Goal: Task Accomplishment & Management: Use online tool/utility

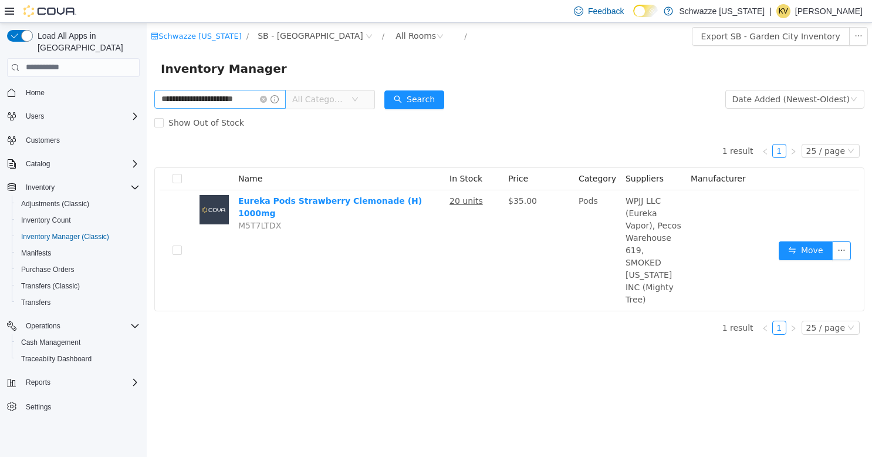
click at [264, 98] on icon "icon: close-circle" at bounding box center [263, 98] width 7 height 7
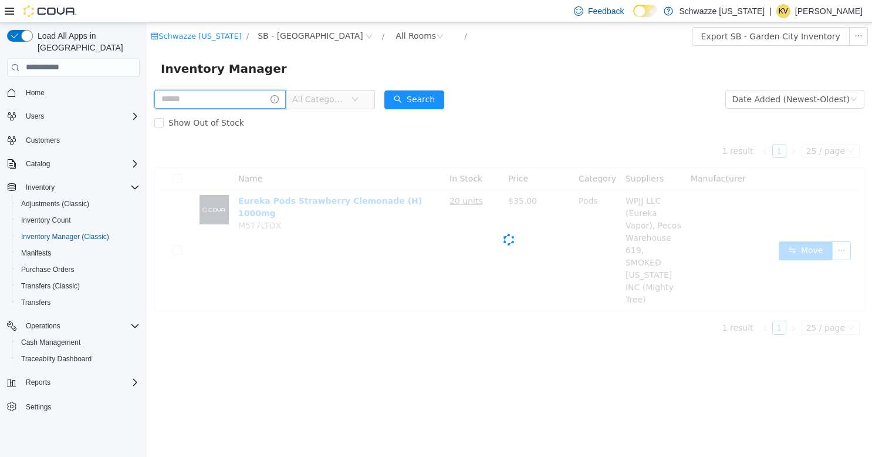
click at [245, 98] on input "text" at bounding box center [220, 98] width 132 height 19
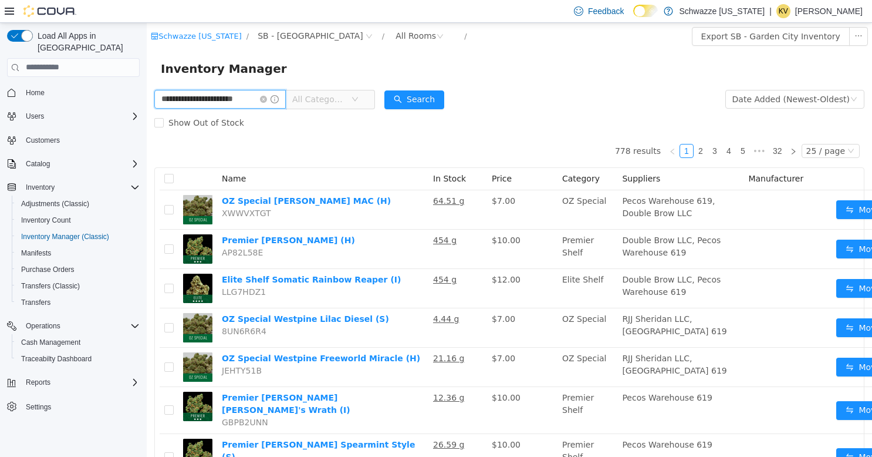
type input "**********"
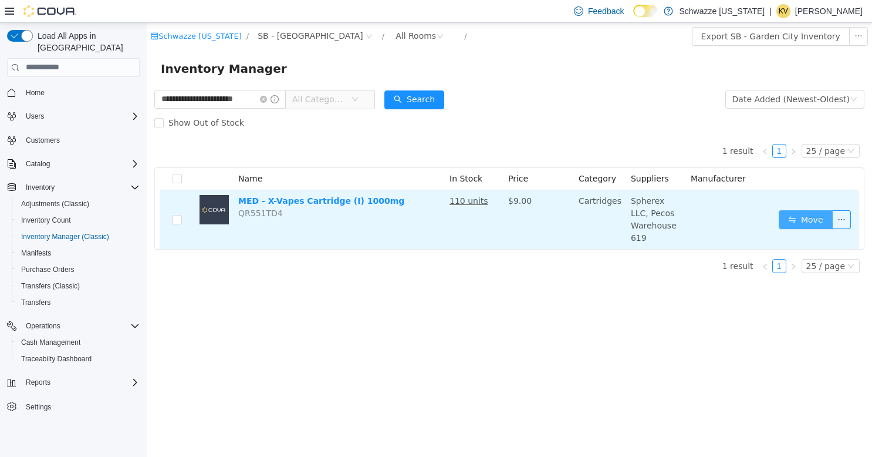
click at [822, 210] on button "Move" at bounding box center [806, 219] width 54 height 19
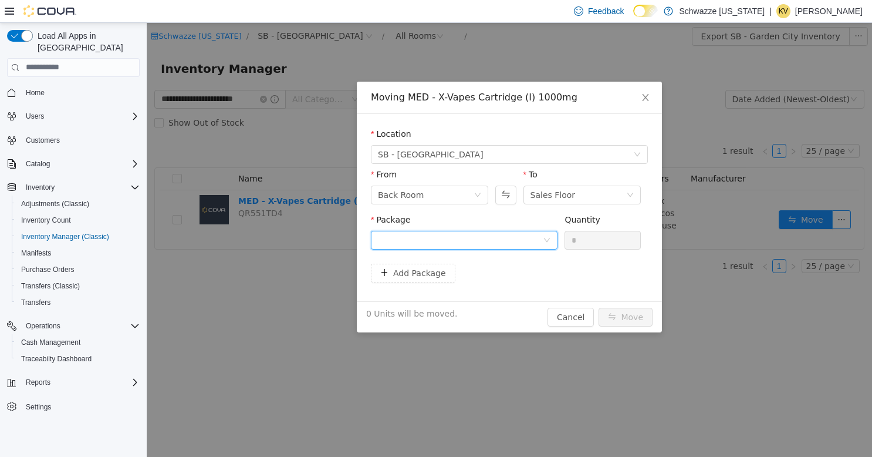
click at [517, 242] on div at bounding box center [460, 240] width 165 height 18
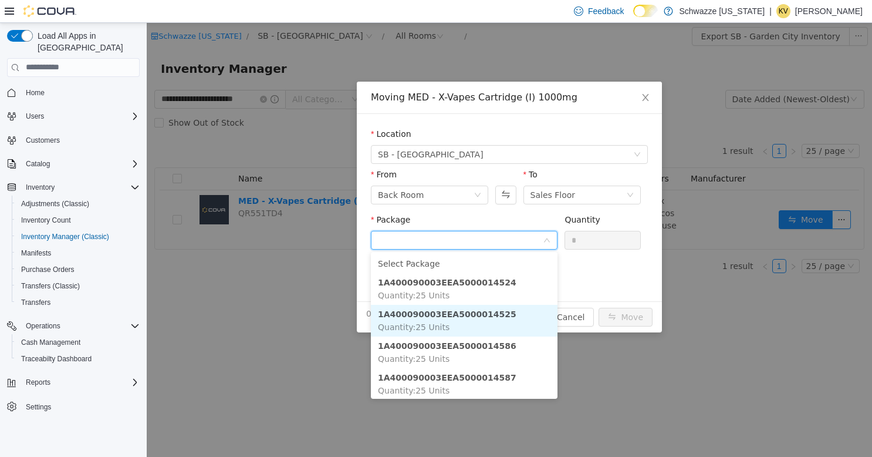
click at [491, 314] on li "1A400090003EEA5000014525 Quantity : 25 Units" at bounding box center [464, 320] width 187 height 32
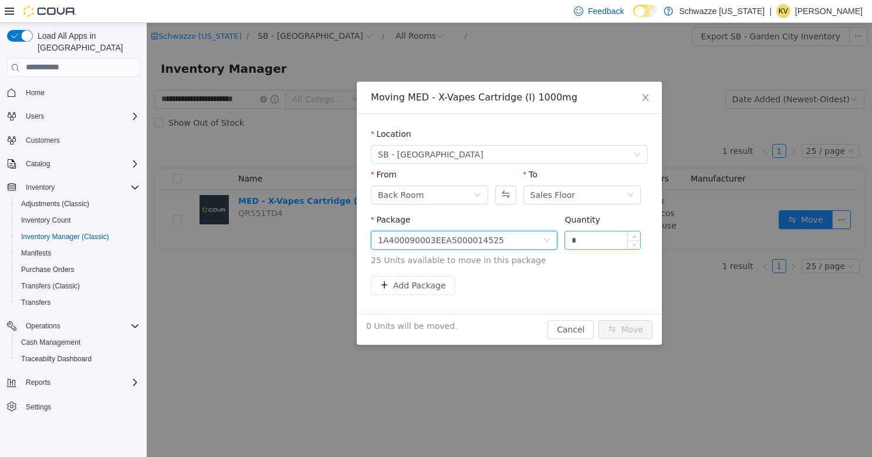
click at [602, 242] on input "*" at bounding box center [602, 240] width 75 height 18
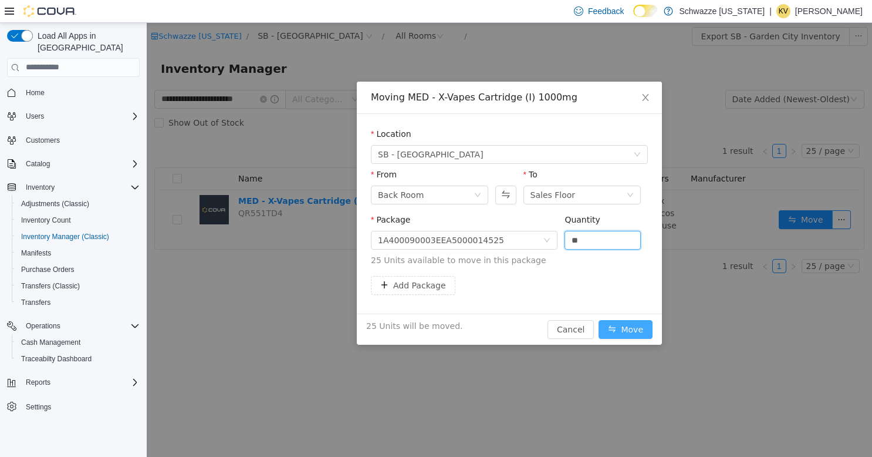
type input "**"
click at [641, 326] on button "Move" at bounding box center [626, 328] width 54 height 19
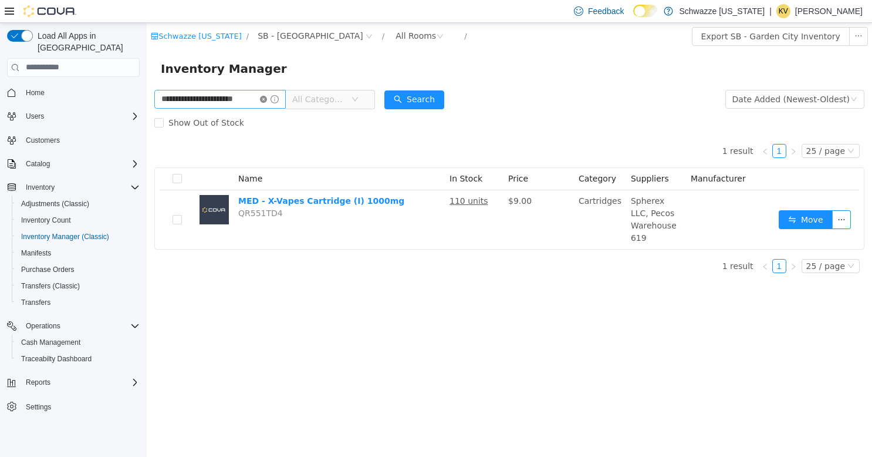
click at [263, 102] on icon "icon: close-circle" at bounding box center [263, 98] width 7 height 7
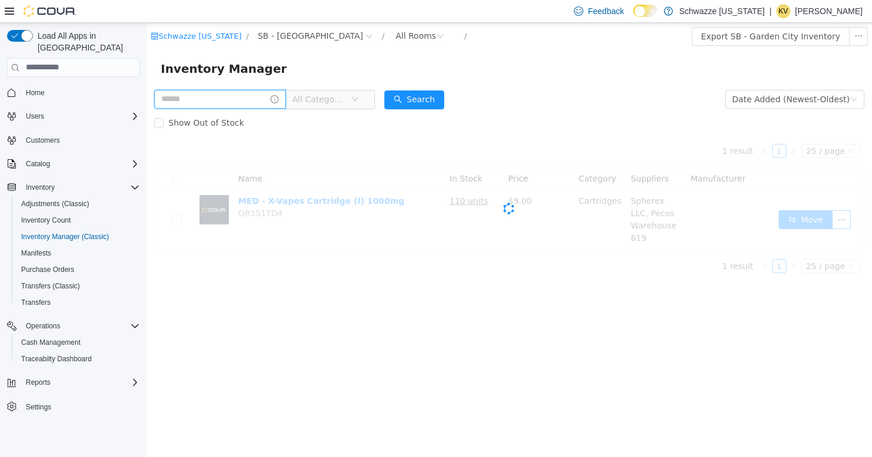
click at [238, 103] on input "text" at bounding box center [220, 98] width 132 height 19
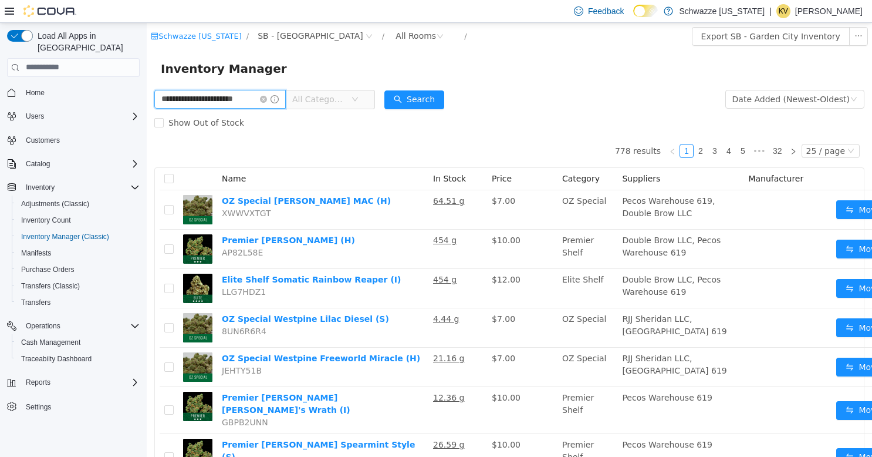
type input "**********"
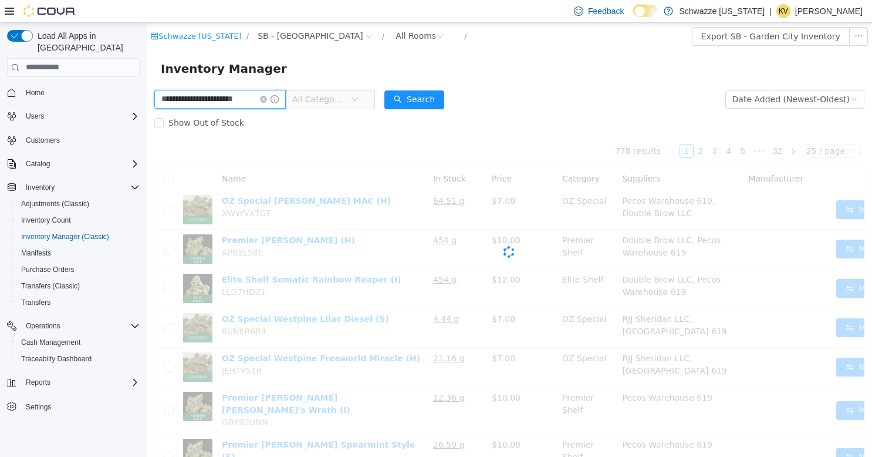
scroll to position [0, 14]
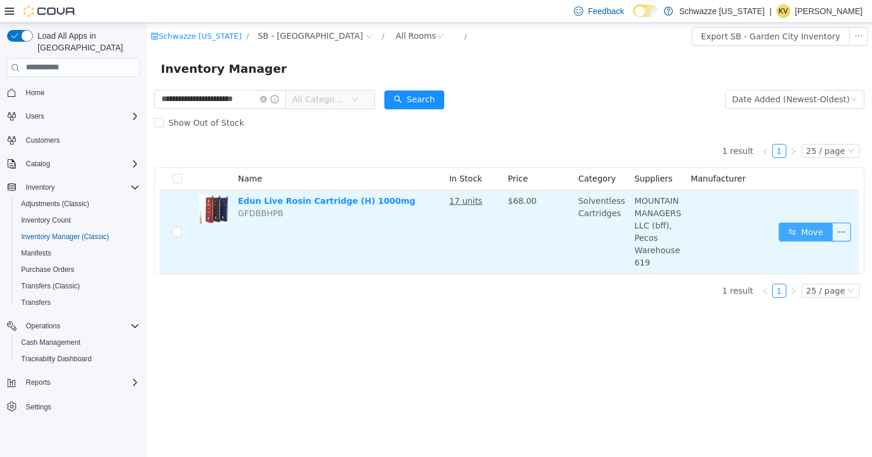
click at [801, 227] on button "Move" at bounding box center [806, 231] width 54 height 19
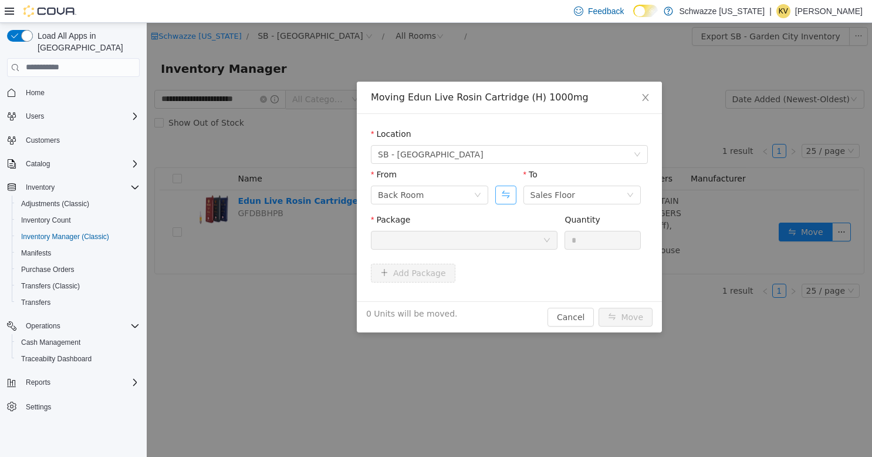
click at [510, 197] on button "Swap" at bounding box center [506, 194] width 21 height 19
click at [542, 245] on div at bounding box center [464, 239] width 187 height 19
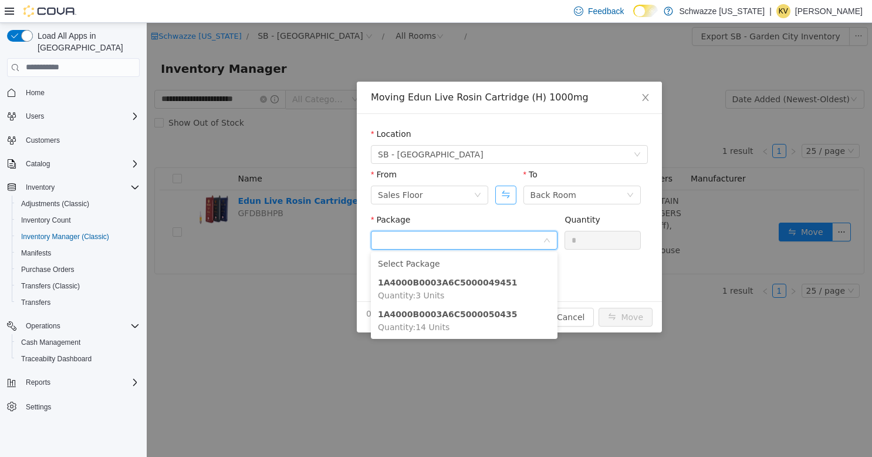
click at [505, 196] on button "Swap" at bounding box center [506, 194] width 21 height 19
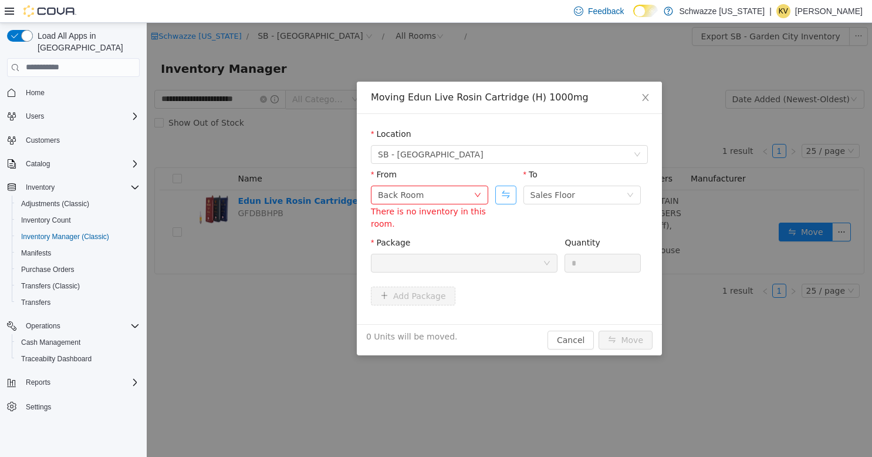
click at [510, 198] on button "Swap" at bounding box center [506, 194] width 21 height 19
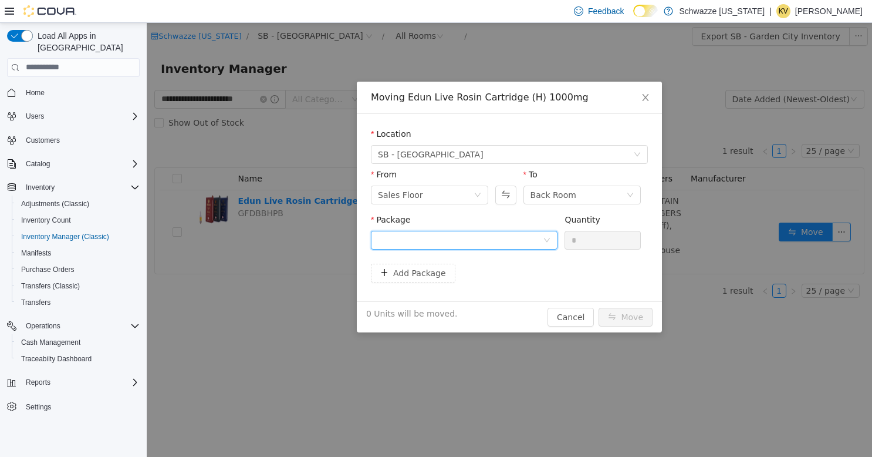
click at [531, 241] on div at bounding box center [460, 240] width 165 height 18
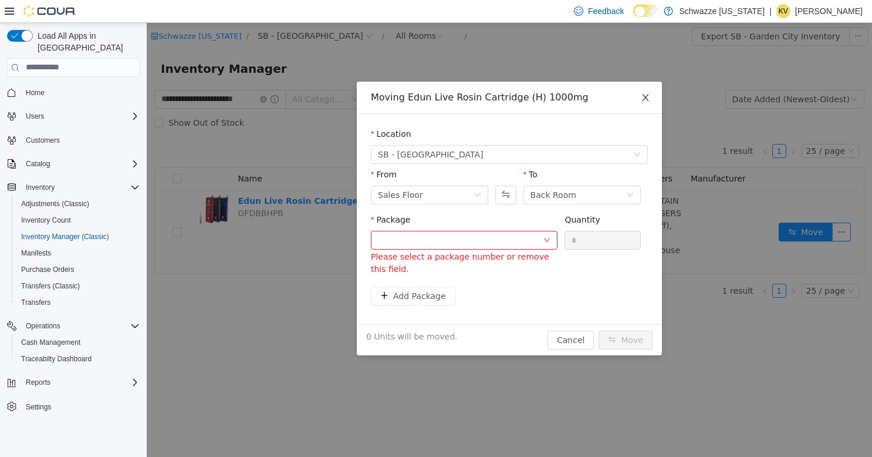
click at [648, 97] on icon "icon: close" at bounding box center [645, 96] width 9 height 9
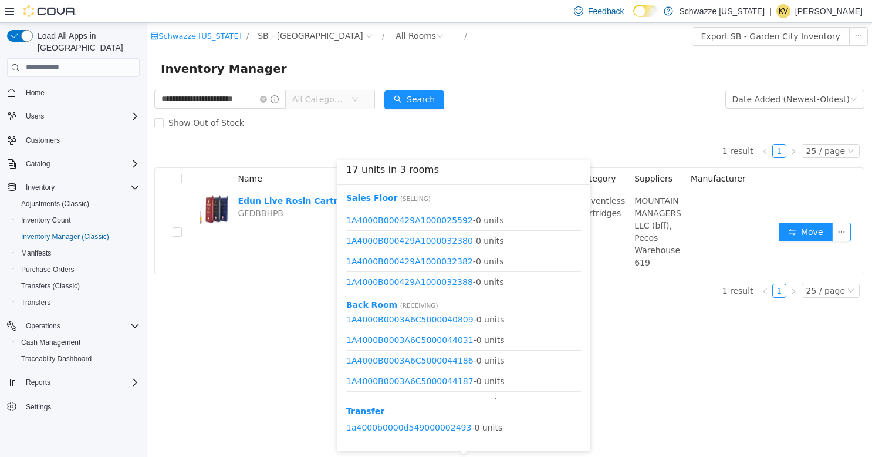
scroll to position [411, 0]
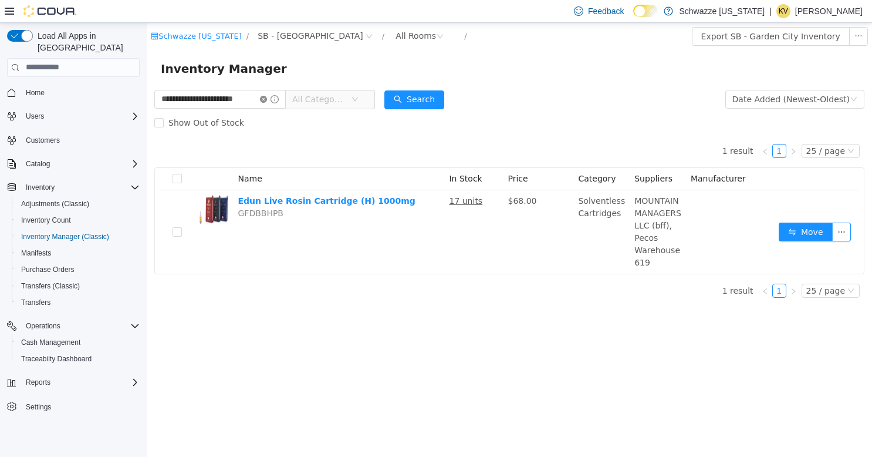
click at [262, 98] on icon "icon: close-circle" at bounding box center [263, 98] width 7 height 7
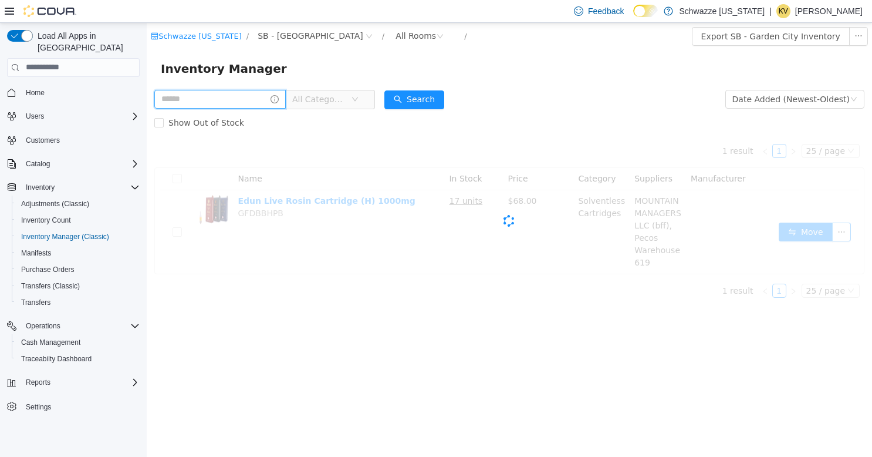
click at [235, 96] on input "text" at bounding box center [220, 98] width 132 height 19
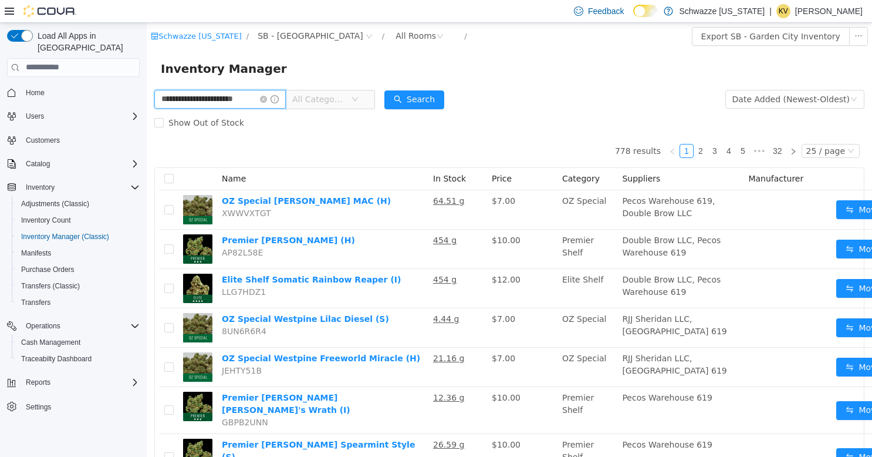
type input "**********"
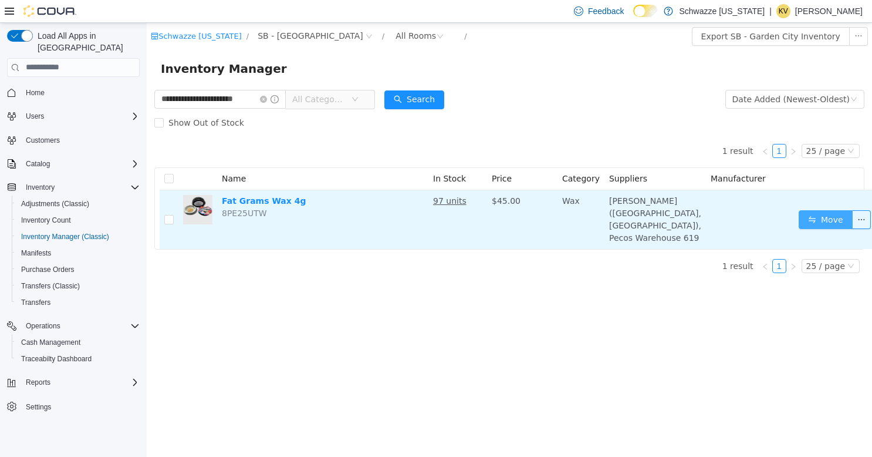
click at [808, 218] on button "Move" at bounding box center [826, 219] width 54 height 19
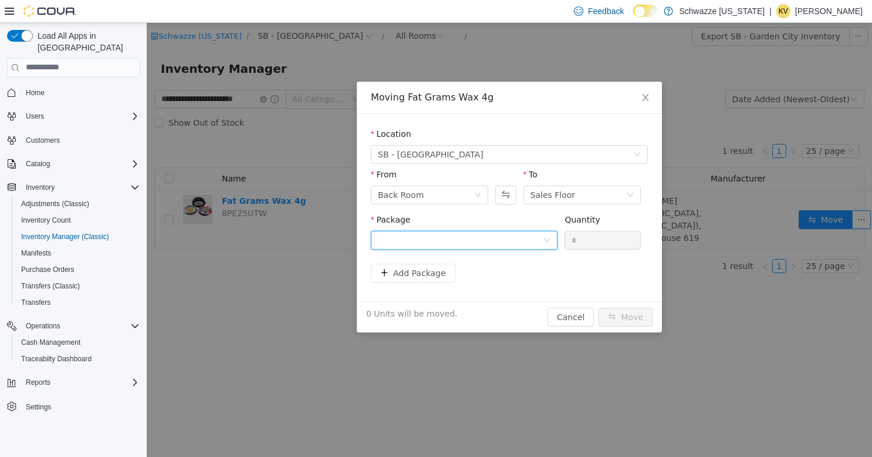
click at [550, 239] on div at bounding box center [464, 239] width 187 height 19
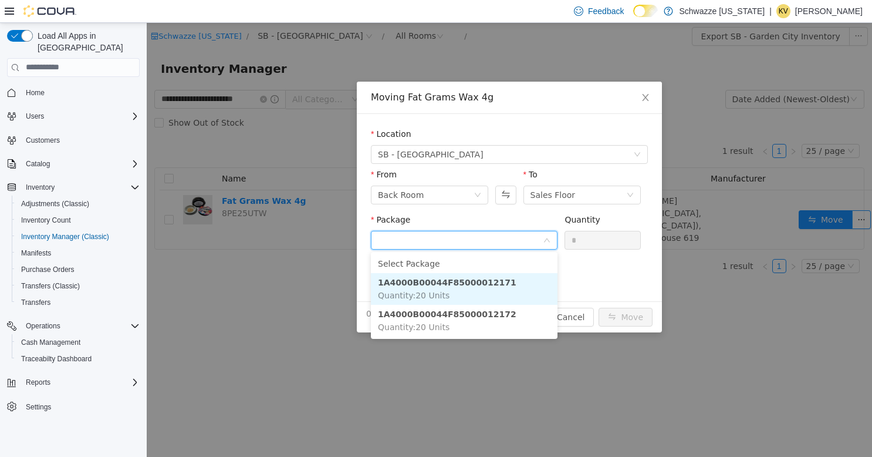
click at [521, 275] on li "1A4000B00044F85000012171 Quantity : 20 Units" at bounding box center [464, 288] width 187 height 32
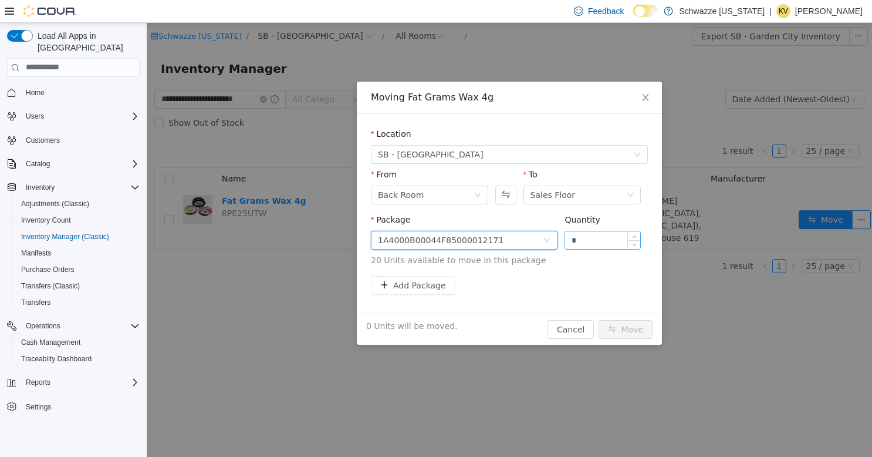
click at [592, 245] on input "*" at bounding box center [602, 240] width 75 height 18
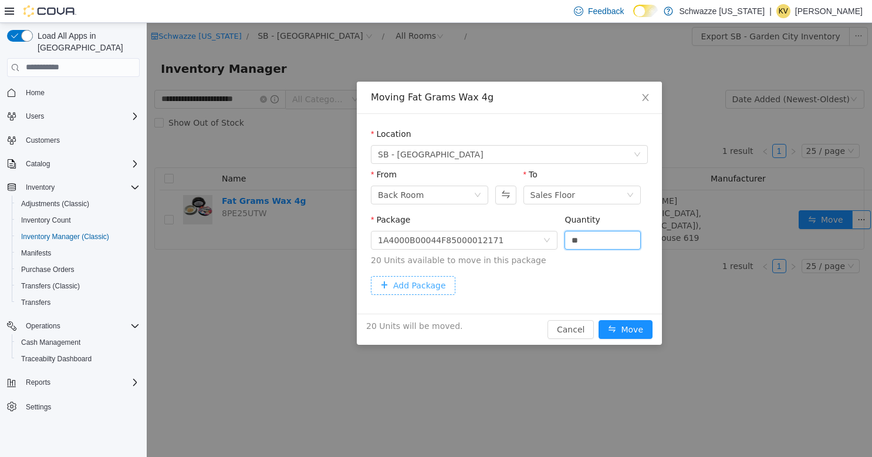
type input "**"
click at [388, 291] on button "Add Package" at bounding box center [413, 284] width 85 height 19
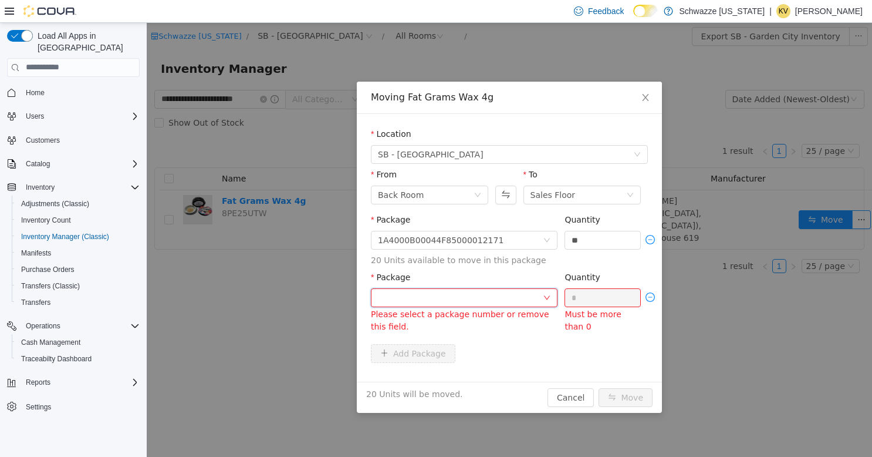
click at [498, 301] on div at bounding box center [460, 297] width 165 height 18
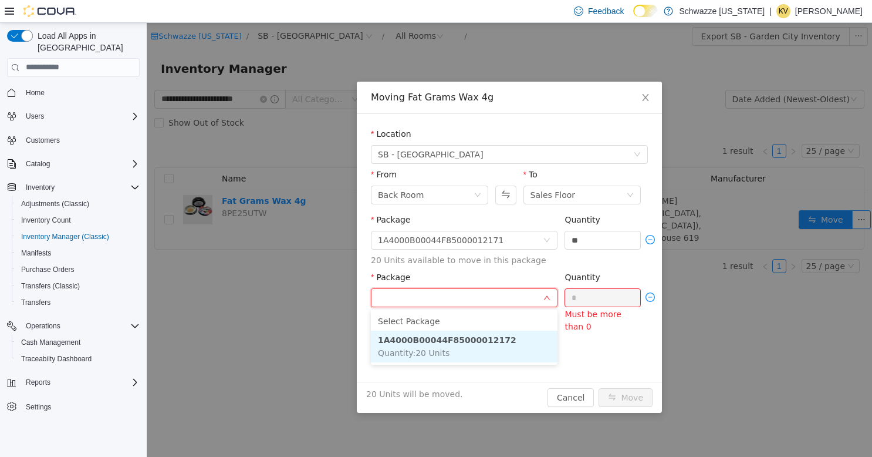
drag, startPoint x: 444, startPoint y: 348, endPoint x: 549, endPoint y: 321, distance: 108.5
click at [447, 347] on li "1A4000B00044F85000012172 Quantity : 20 Units" at bounding box center [464, 346] width 187 height 32
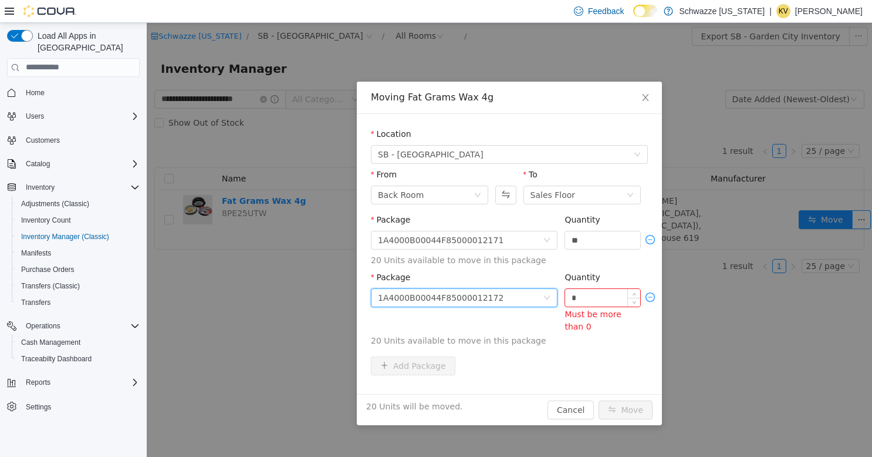
click at [589, 299] on input "*" at bounding box center [602, 297] width 75 height 18
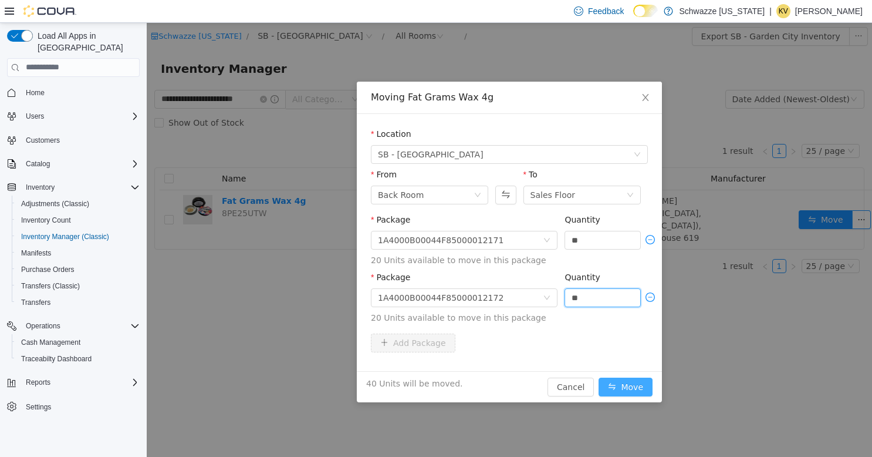
type input "**"
click at [626, 385] on button "Move" at bounding box center [626, 386] width 54 height 19
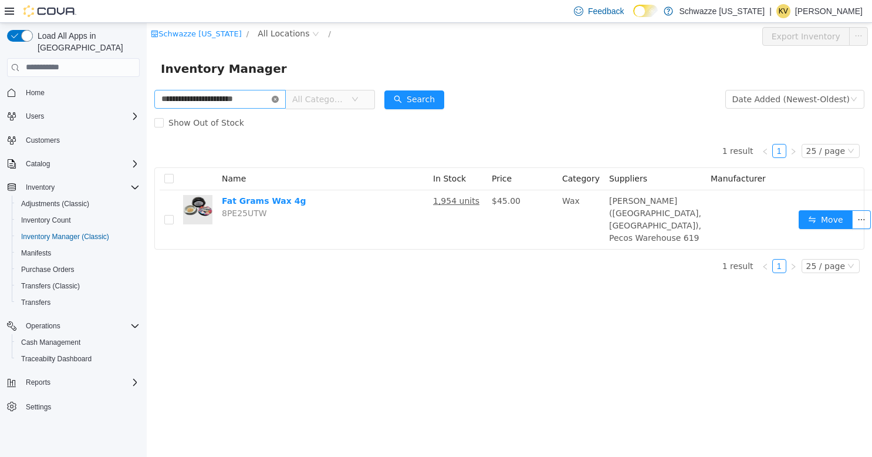
click at [272, 100] on icon "icon: close-circle" at bounding box center [275, 98] width 7 height 7
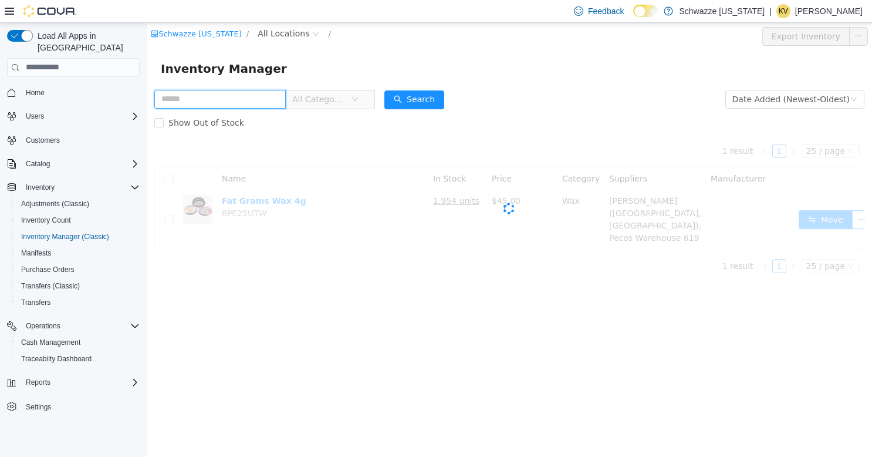
click at [237, 103] on input "text" at bounding box center [220, 98] width 132 height 19
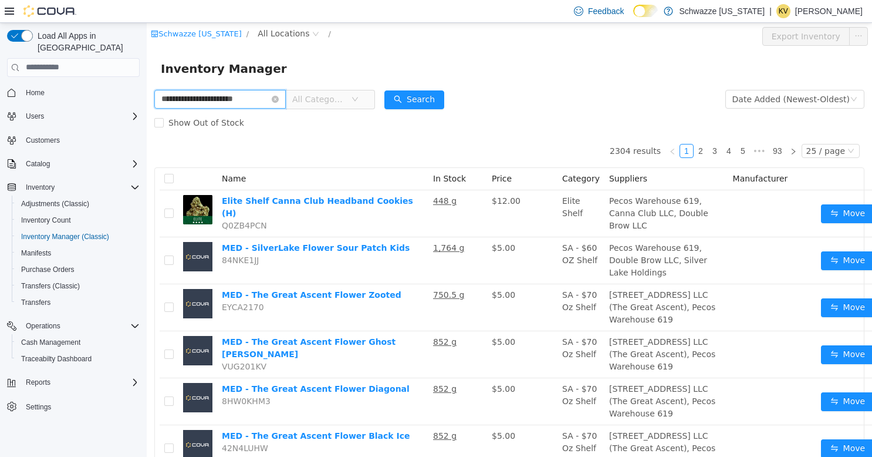
type input "**********"
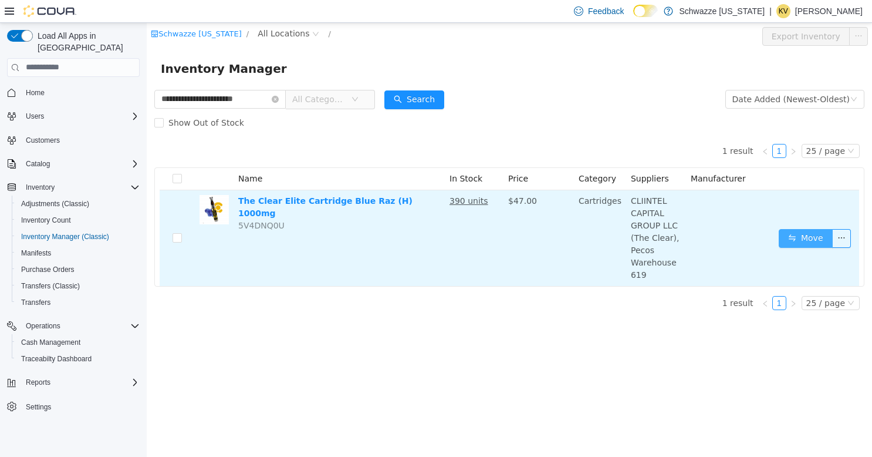
click at [804, 230] on button "Move" at bounding box center [806, 237] width 54 height 19
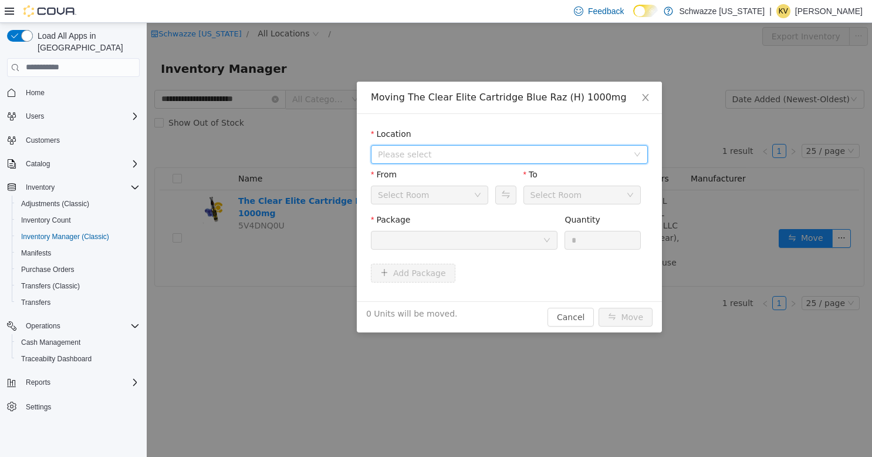
click at [502, 152] on span "Please select" at bounding box center [503, 154] width 250 height 12
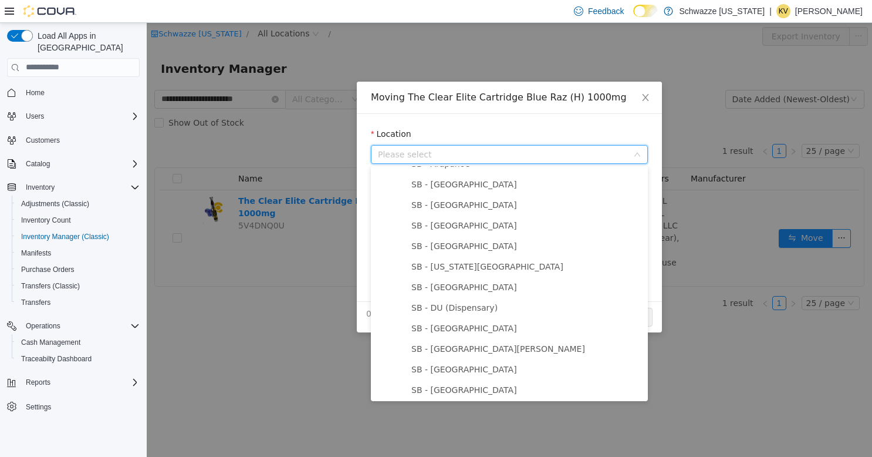
scroll to position [235, 0]
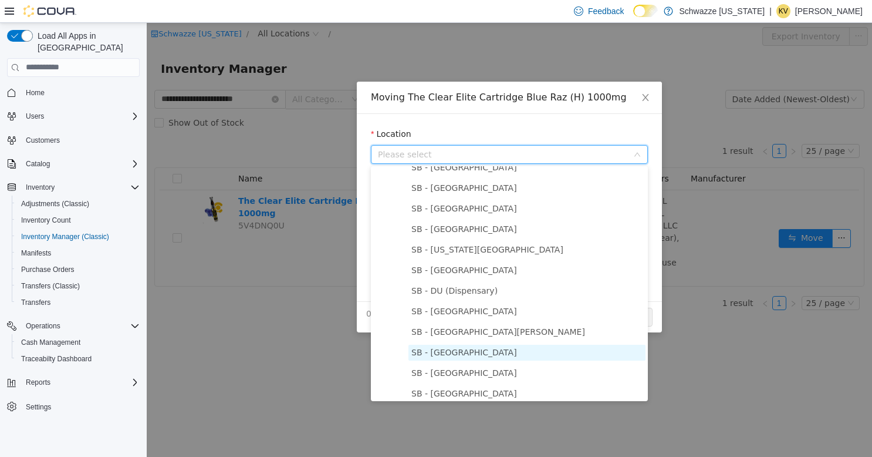
click at [452, 350] on span "SB - [GEOGRAPHIC_DATA]" at bounding box center [527, 352] width 237 height 16
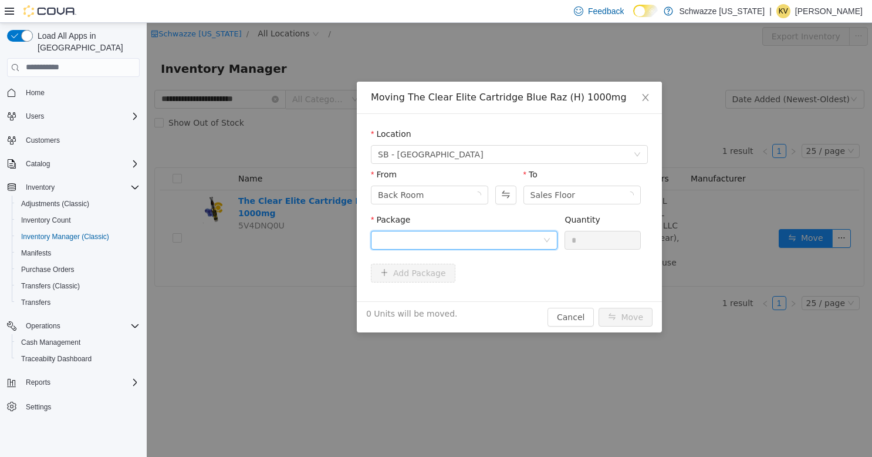
click at [483, 234] on div at bounding box center [460, 240] width 165 height 18
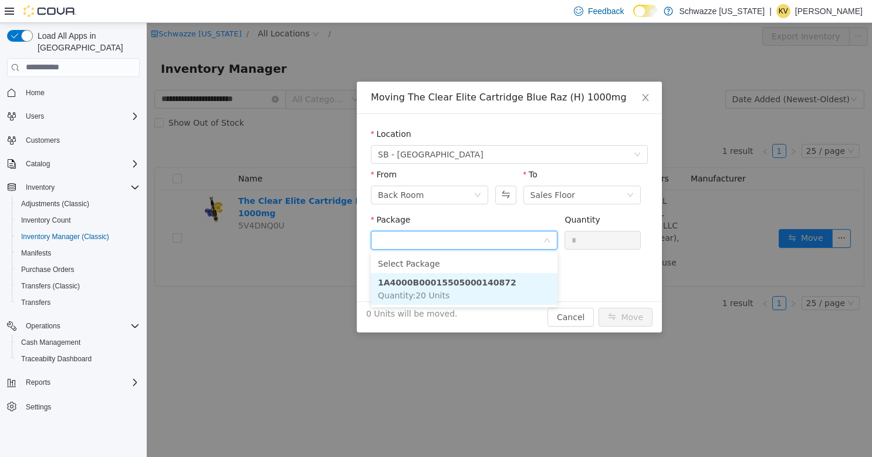
drag, startPoint x: 494, startPoint y: 296, endPoint x: 578, endPoint y: 257, distance: 91.9
click at [494, 295] on li "1A4000B00015505000140872 Quantity : 20 Units" at bounding box center [464, 288] width 187 height 32
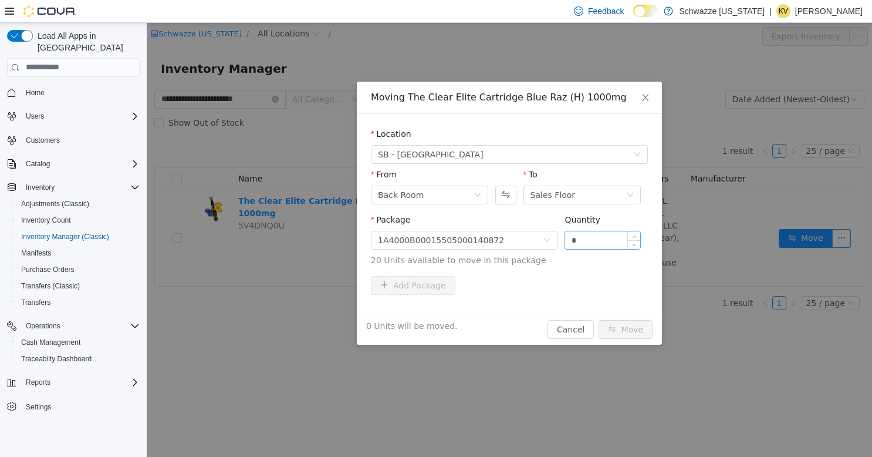
click at [595, 248] on div "*" at bounding box center [603, 239] width 76 height 19
click at [595, 239] on input "*" at bounding box center [602, 240] width 75 height 18
type input "**"
click at [625, 329] on button "Move" at bounding box center [626, 328] width 54 height 19
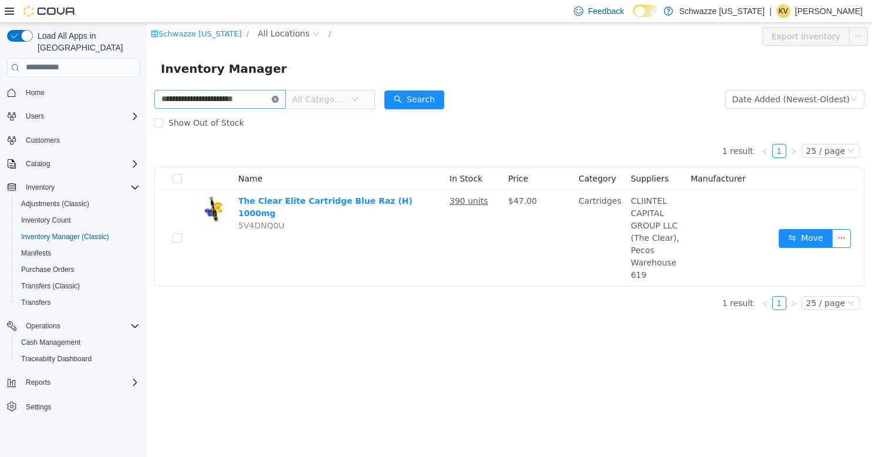
click at [272, 97] on icon "icon: close-circle" at bounding box center [275, 98] width 7 height 7
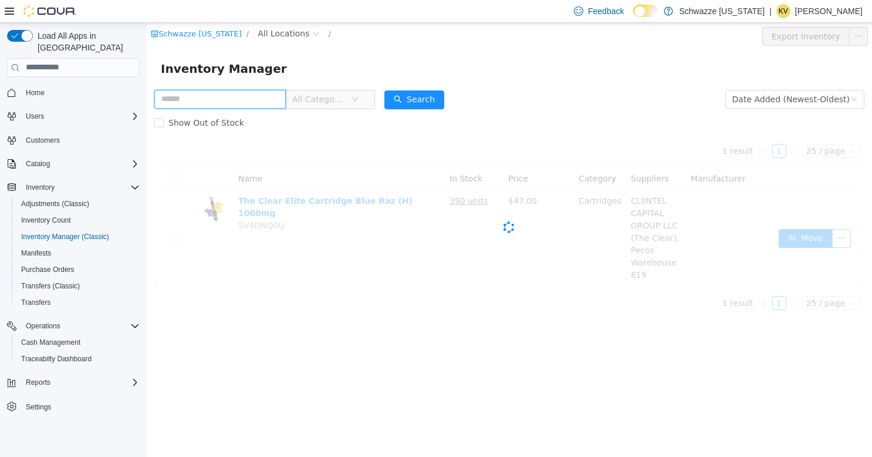
click at [256, 96] on input "text" at bounding box center [220, 98] width 132 height 19
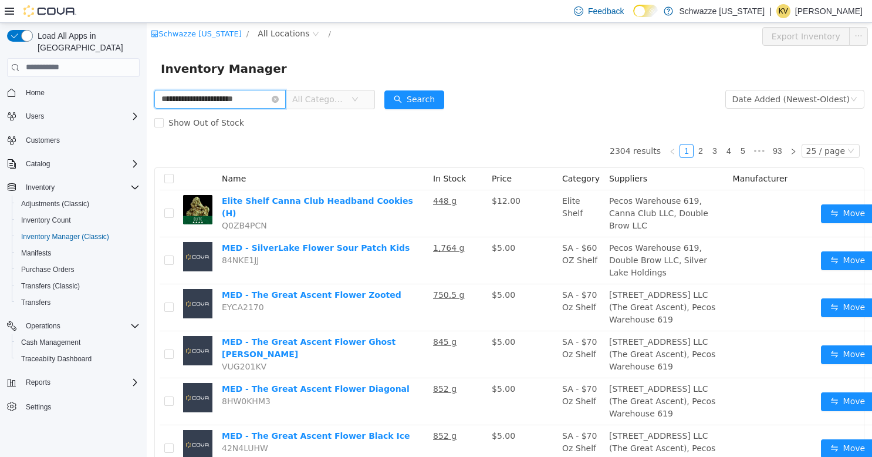
type input "**********"
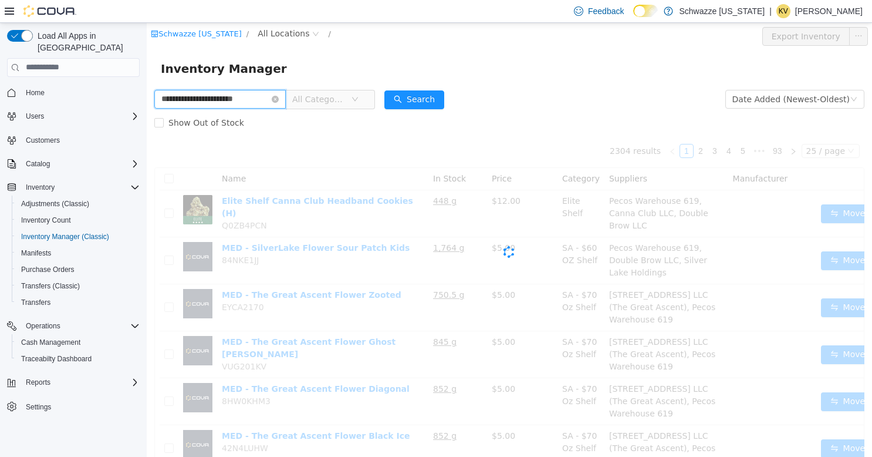
scroll to position [0, 13]
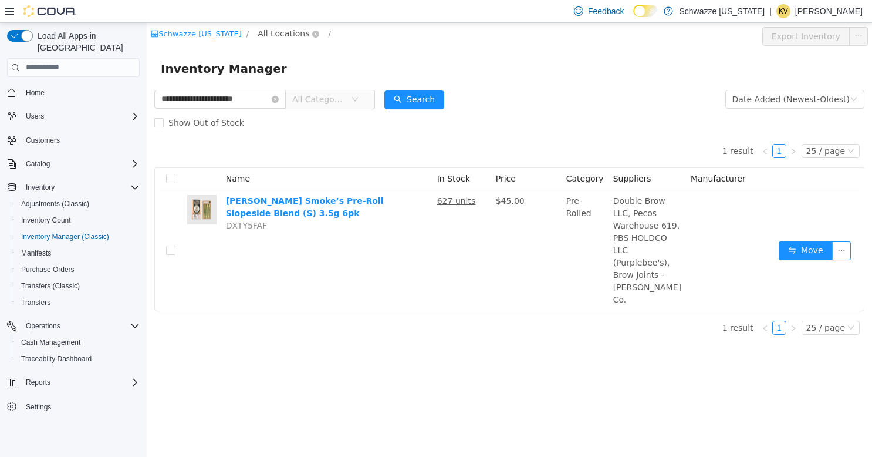
click at [267, 38] on span "All Locations" at bounding box center [284, 32] width 52 height 13
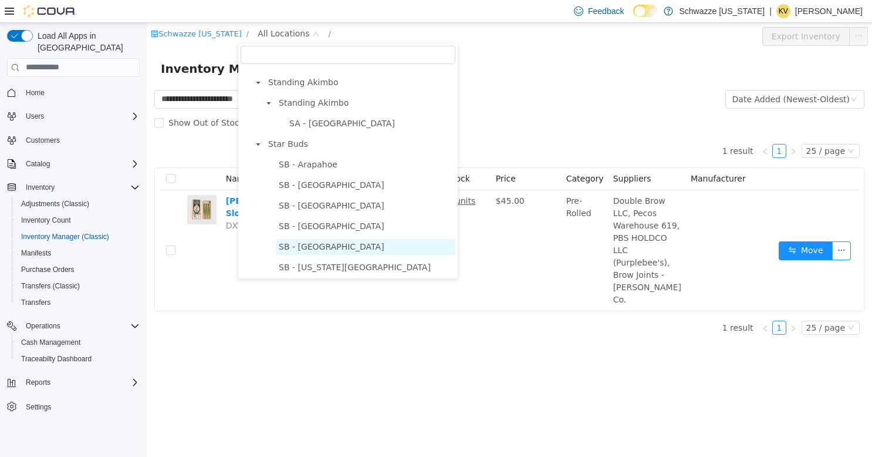
scroll to position [235, 0]
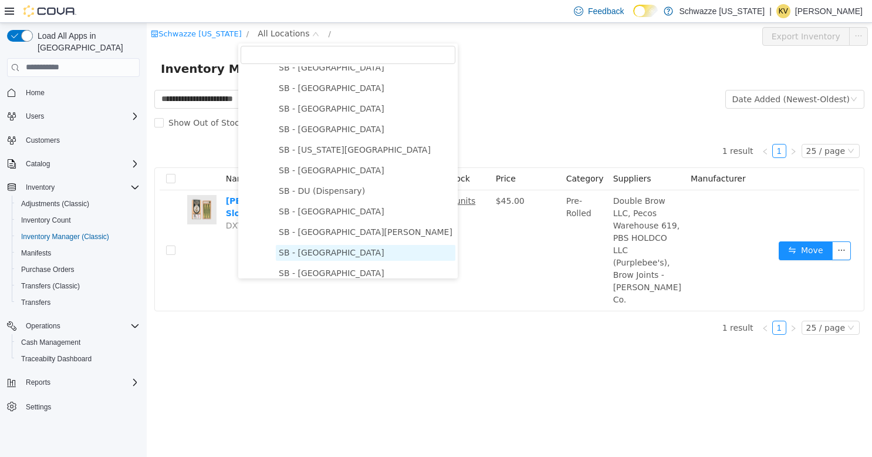
click at [303, 255] on span "SB - [GEOGRAPHIC_DATA]" at bounding box center [332, 251] width 106 height 9
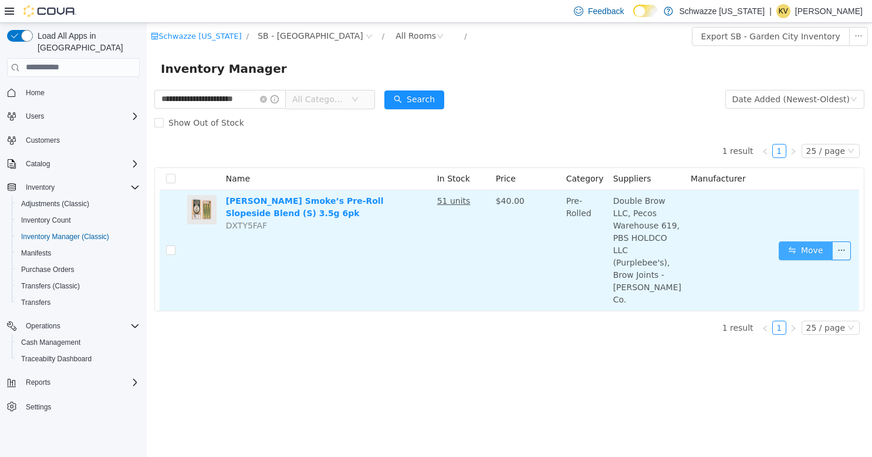
click at [791, 241] on button "Move" at bounding box center [806, 250] width 54 height 19
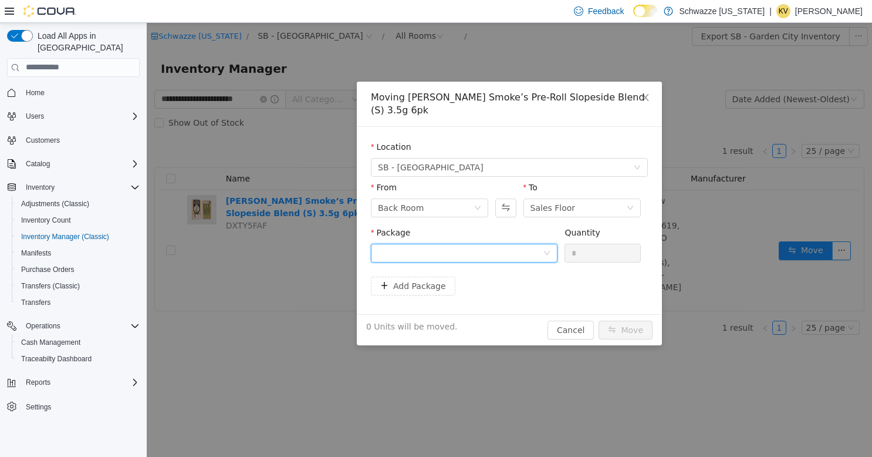
click at [530, 244] on div at bounding box center [460, 253] width 165 height 18
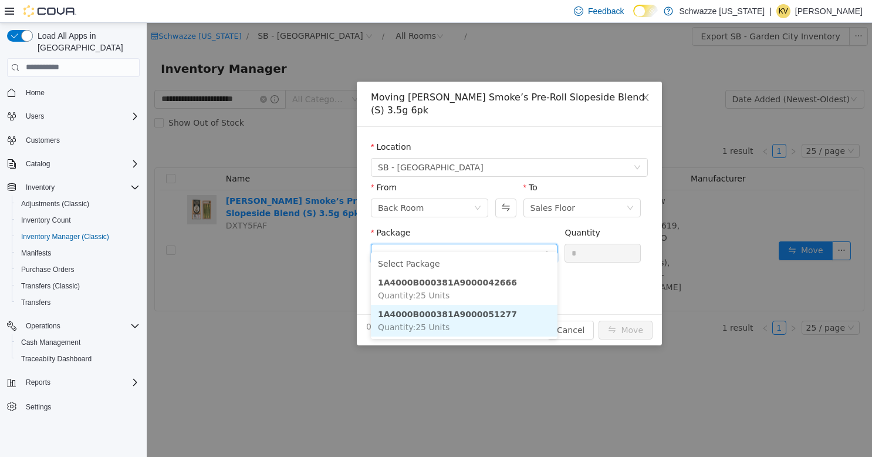
click at [504, 320] on li "1A4000B000381A9000051277 Quantity : 25 Units" at bounding box center [464, 320] width 187 height 32
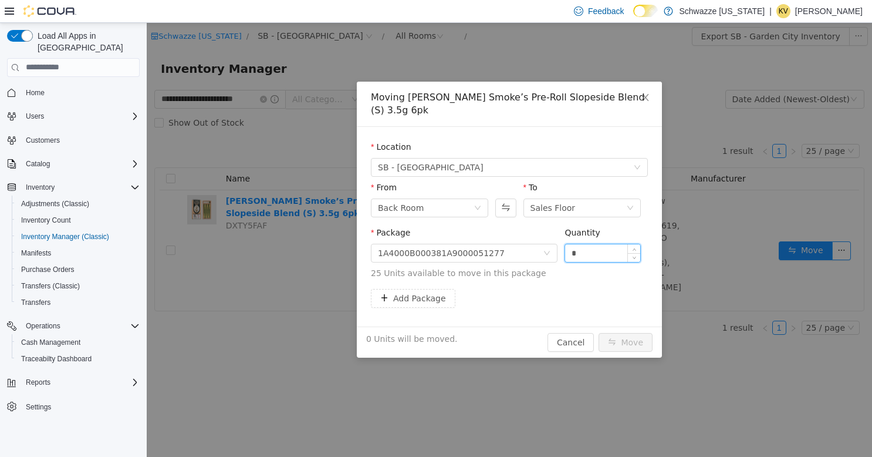
click at [592, 244] on input "*" at bounding box center [602, 253] width 75 height 18
type input "**"
click at [629, 332] on button "Move" at bounding box center [626, 341] width 54 height 19
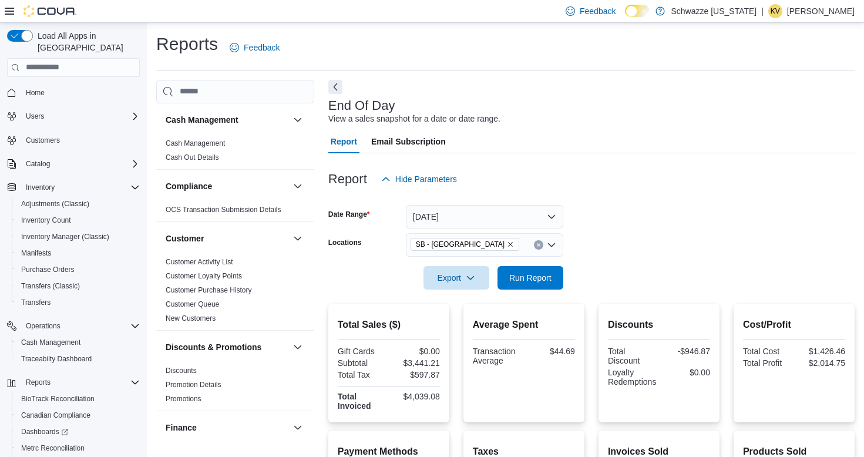
scroll to position [305, 0]
